Goal: Task Accomplishment & Management: Manage account settings

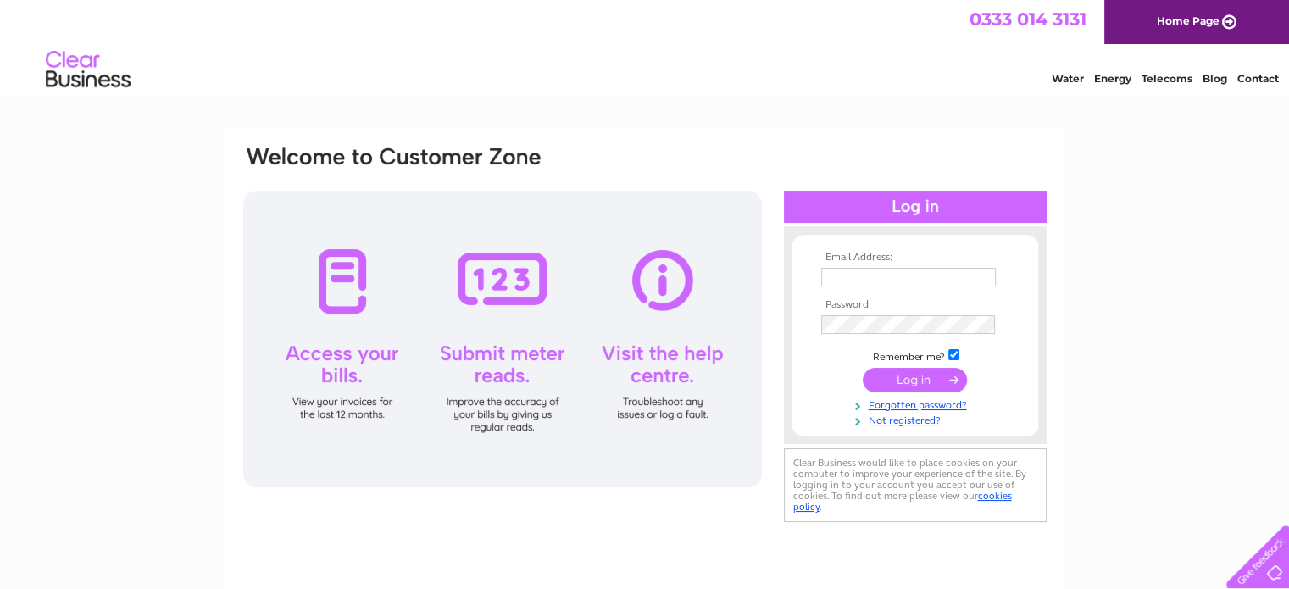
click at [876, 275] on input "text" at bounding box center [908, 277] width 175 height 19
type input "[EMAIL_ADDRESS][DOMAIN_NAME]"
click at [880, 375] on input "submit" at bounding box center [915, 380] width 104 height 24
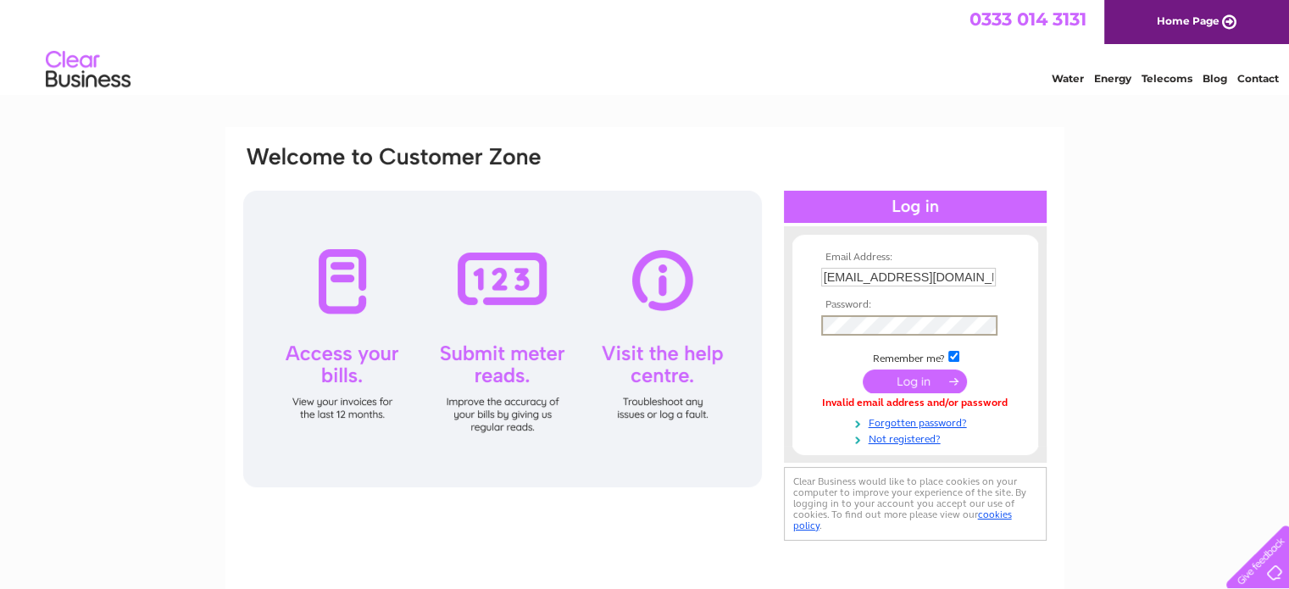
click at [863, 369] on input "submit" at bounding box center [915, 381] width 104 height 24
